Goal: Information Seeking & Learning: Learn about a topic

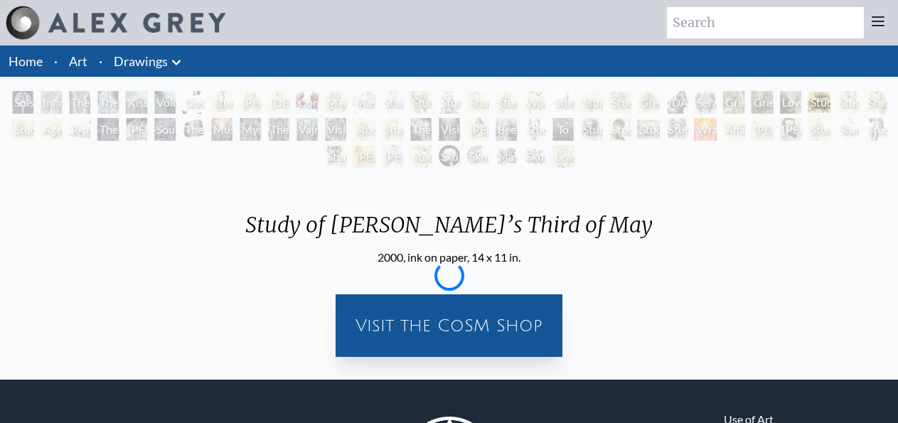
scroll to position [121, 0]
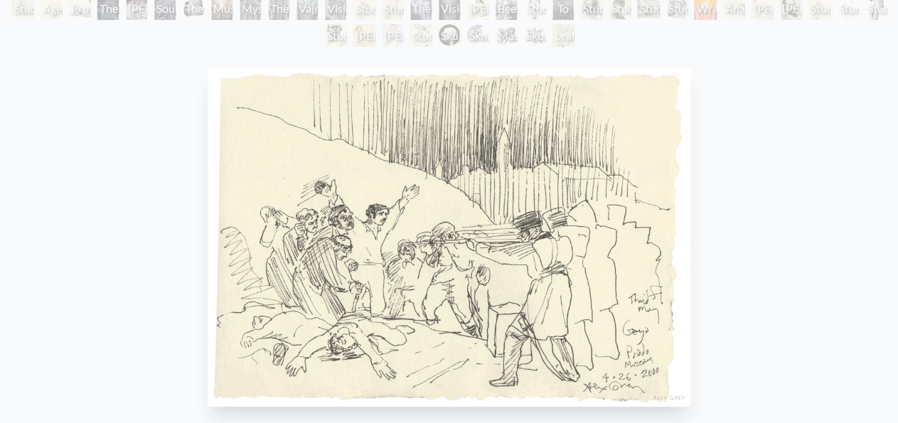
click at [830, 186] on div "Study of [PERSON_NAME]’s Third of [DATE], ink on paper, 14 x 11 in. Visit the C…" at bounding box center [448, 321] width 875 height 516
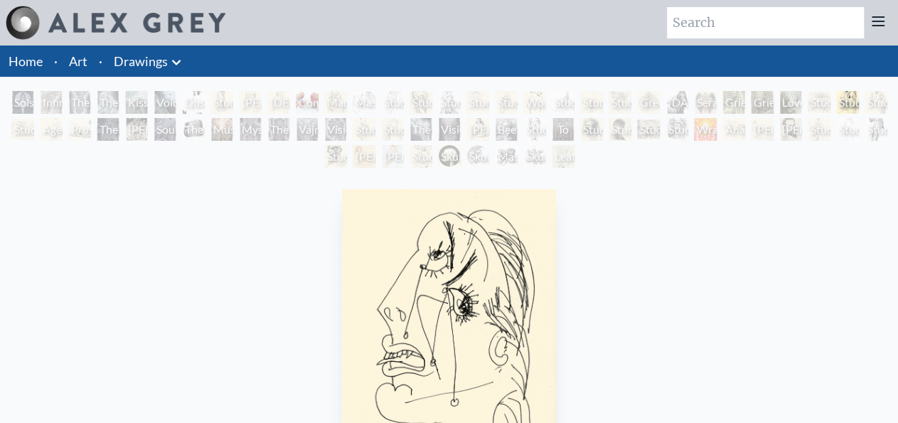
scroll to position [0, 0]
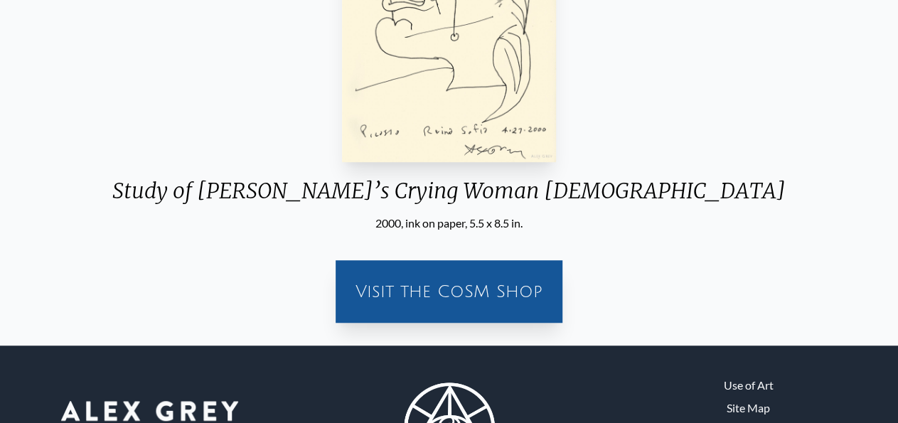
scroll to position [333, 0]
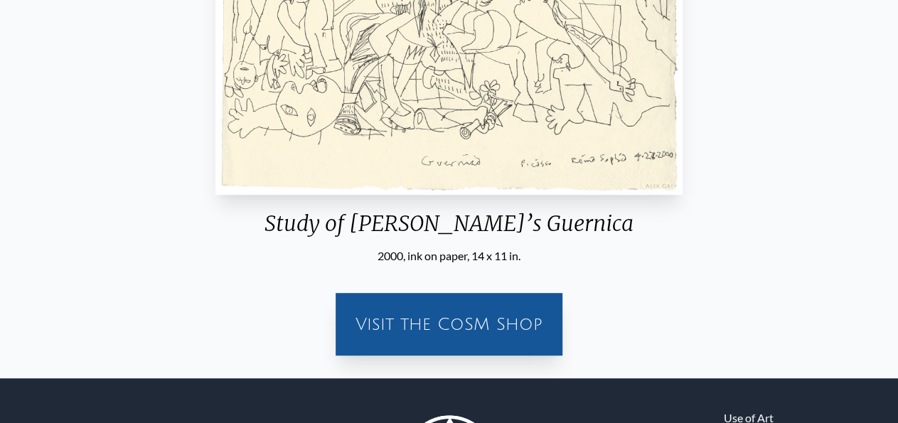
click at [501, 134] on img "32 / 71" at bounding box center [448, 25] width 466 height 338
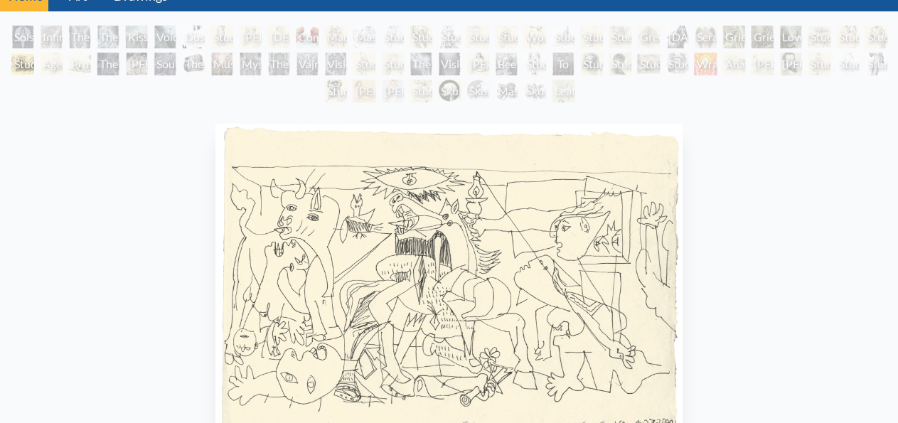
scroll to position [37, 0]
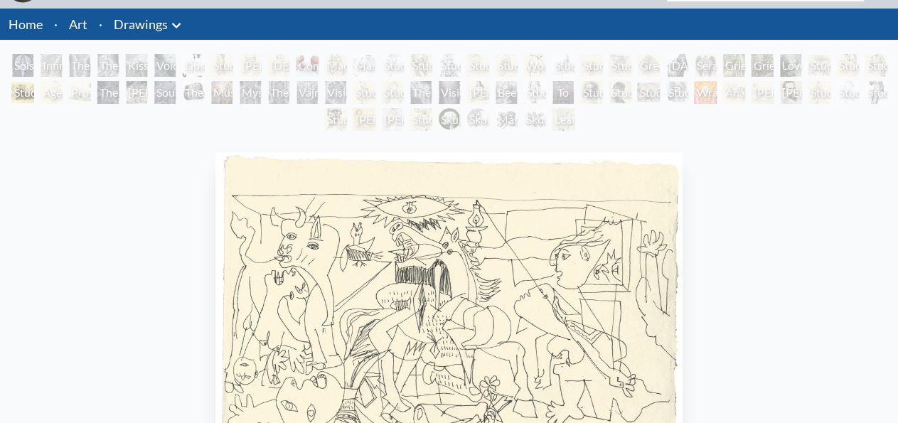
click at [748, 376] on div "Study of [PERSON_NAME]’s Guernica 2000, ink on paper, 14 x 11 in. Visit the CoS…" at bounding box center [448, 404] width 875 height 516
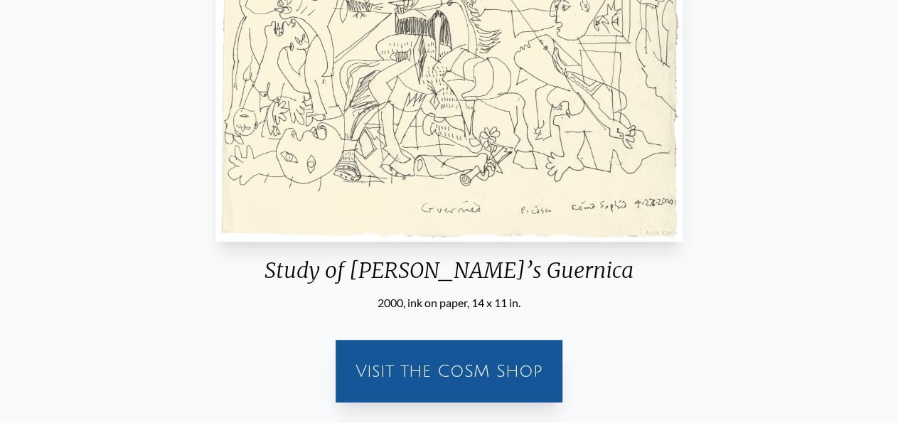
scroll to position [333, 0]
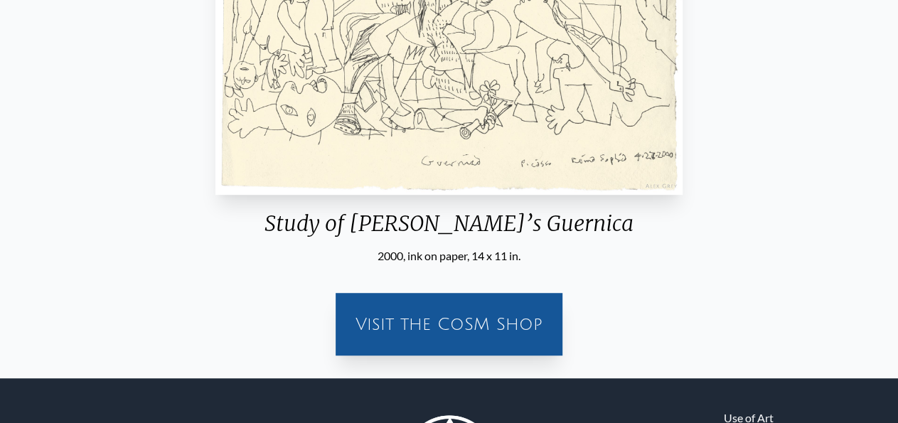
click at [453, 314] on div "Visit the CoSM Shop" at bounding box center [449, 324] width 210 height 46
